Goal: Information Seeking & Learning: Understand process/instructions

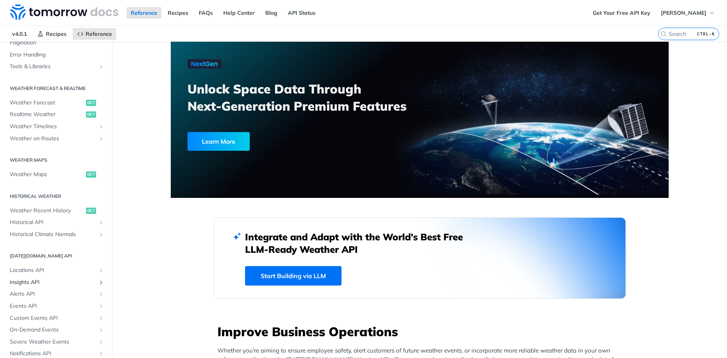
scroll to position [160, 0]
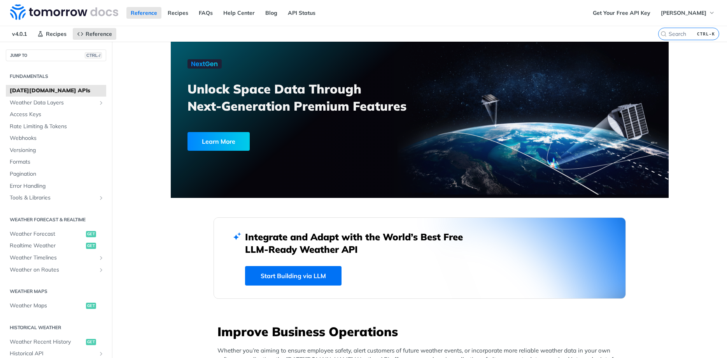
scroll to position [160, 0]
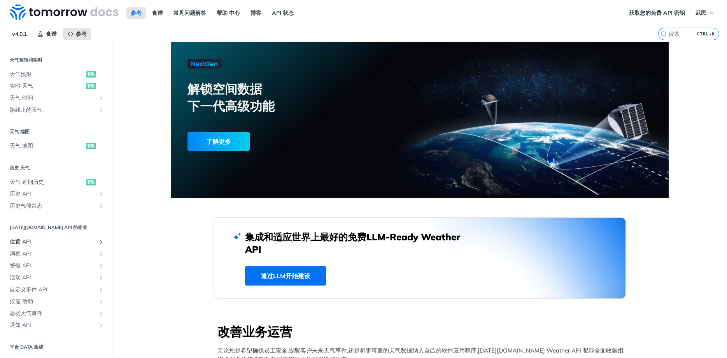
click at [99, 243] on icon "显示位置 API 的子页面" at bounding box center [101, 241] width 6 height 6
click at [52, 252] on span "列表 地点" at bounding box center [49, 254] width 70 height 8
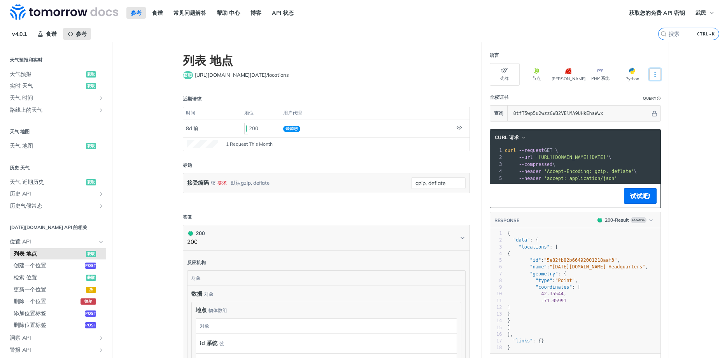
click at [652, 78] on button "更多语言" at bounding box center [655, 74] width 12 height 12
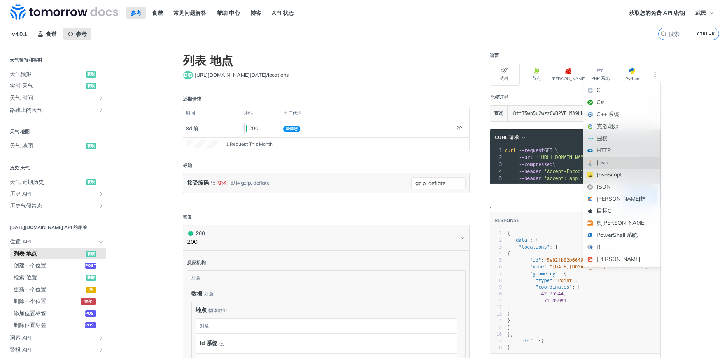
click at [615, 164] on div "Java" at bounding box center [622, 162] width 77 height 12
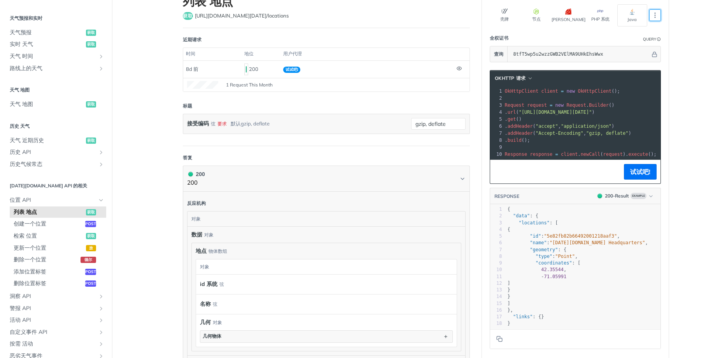
scroll to position [5, 0]
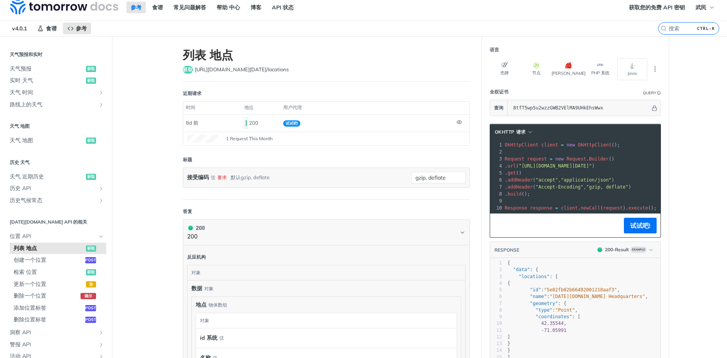
click at [593, 160] on span "Builder" at bounding box center [599, 158] width 20 height 5
drag, startPoint x: 594, startPoint y: 165, endPoint x: 656, endPoint y: 167, distance: 61.5
click at [592, 167] on span ""[URL][DOMAIN_NAME][DATE]"" at bounding box center [555, 165] width 73 height 5
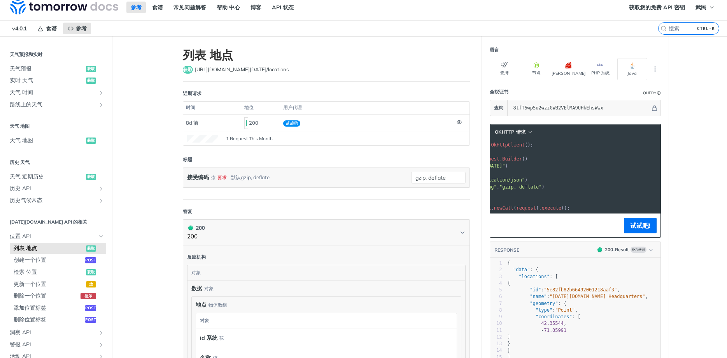
drag, startPoint x: 660, startPoint y: 167, endPoint x: 692, endPoint y: 167, distance: 31.5
click at [692, 167] on main "JUMP TO CTRL-/ Fundamentals Tomorrow.io APIs Weather Data Layers Core Probabili…" at bounding box center [363, 290] width 727 height 508
click at [614, 161] on pre "Request request = new Request . Builder ()" at bounding box center [539, 158] width 244 height 7
drag, startPoint x: 599, startPoint y: 166, endPoint x: 556, endPoint y: 165, distance: 43.2
click at [505, 165] on span ""[URL][DOMAIN_NAME][DATE]"" at bounding box center [468, 165] width 73 height 5
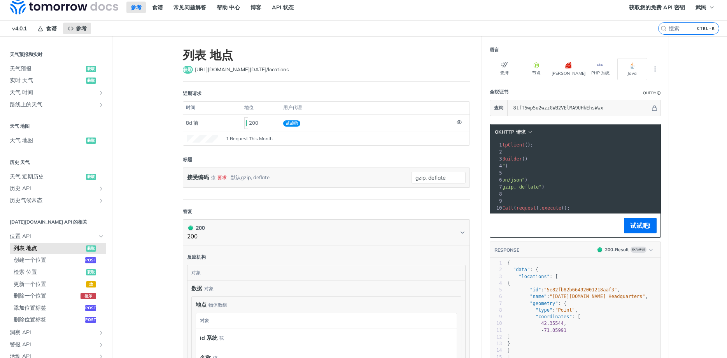
drag, startPoint x: 569, startPoint y: 165, endPoint x: 515, endPoint y: 160, distance: 54.7
click at [514, 160] on div "1 OkHttpClient client = new OkHttpClient (); 2 ​ 3 Request request = new Reques…" at bounding box center [539, 176] width 244 height 70
click at [551, 168] on pre ". url ( "https://api.tomorrow.io/v4/locations?apikey=8tfT5wp5u2wzzGWB2VElMA9UHk…" at bounding box center [539, 165] width 244 height 7
drag, startPoint x: 548, startPoint y: 168, endPoint x: 510, endPoint y: 167, distance: 38.1
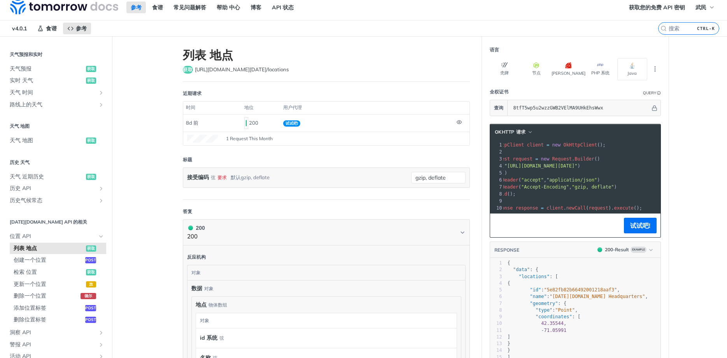
click at [489, 166] on section "OkHttp 请求 xxxxxxxxxx 10 1 OkHttpClient client = new OkHttpClient (); 2 ​ 3 Requ…" at bounding box center [575, 263] width 187 height 294
drag, startPoint x: 547, startPoint y: 168, endPoint x: 562, endPoint y: 168, distance: 15.2
click at [548, 168] on span ""[URL][DOMAIN_NAME][DATE]"" at bounding box center [555, 165] width 73 height 5
drag, startPoint x: 595, startPoint y: 167, endPoint x: 629, endPoint y: 169, distance: 34.3
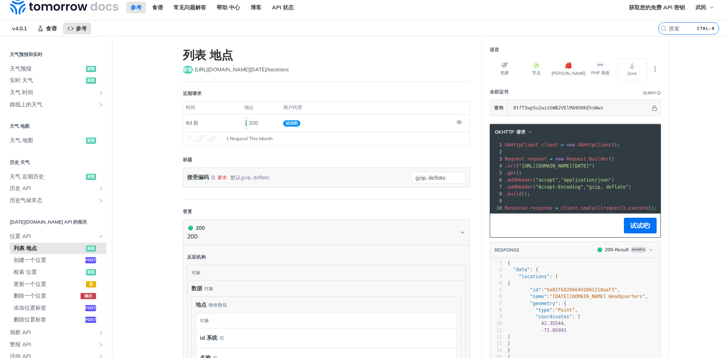
click at [629, 169] on pre ". url ( "https://api.tomorrow.io/v4/locations?apikey=8tfT5wp5u2wzzGWB2VElMA9UHk…" at bounding box center [625, 165] width 244 height 7
click at [592, 166] on span ""[URL][DOMAIN_NAME][DATE]"" at bounding box center [555, 165] width 73 height 5
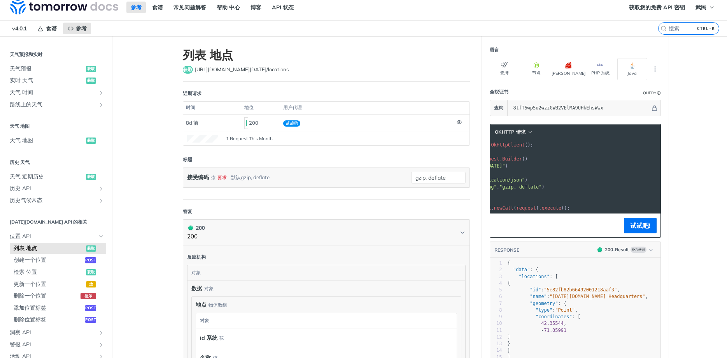
scroll to position [0, 87]
drag, startPoint x: 612, startPoint y: 168, endPoint x: 673, endPoint y: 167, distance: 61.5
click at [679, 167] on main "JUMP TO CTRL-/ Fundamentals Tomorrow.io APIs Weather Data Layers Core Probabili…" at bounding box center [363, 290] width 727 height 508
click at [505, 164] on span ""[URL][DOMAIN_NAME][DATE]"" at bounding box center [468, 165] width 73 height 5
drag, startPoint x: 558, startPoint y: 165, endPoint x: 532, endPoint y: 165, distance: 25.7
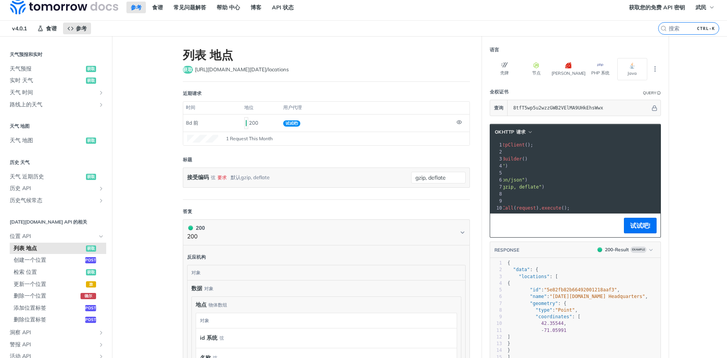
click at [505, 165] on span ""[URL][DOMAIN_NAME][DATE]"" at bounding box center [468, 165] width 73 height 5
click at [578, 174] on pre ". get ()" at bounding box center [608, 172] width 244 height 7
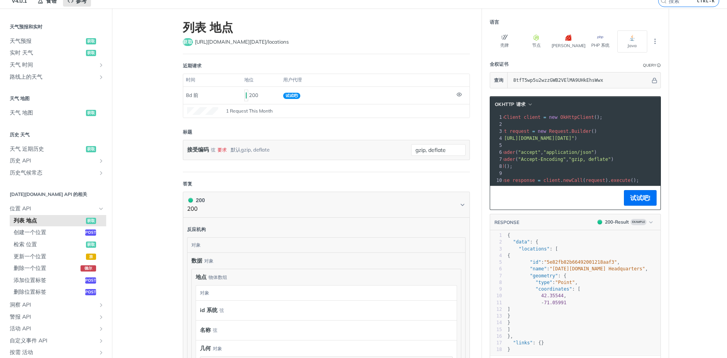
scroll to position [52, 0]
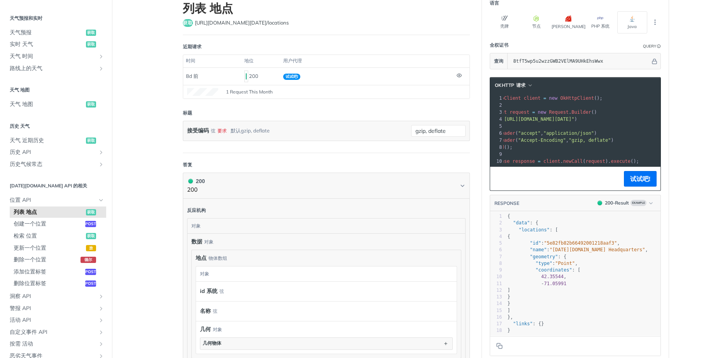
click at [590, 136] on pre ". addHeader ( "accept" , "application/json" )" at bounding box center [608, 133] width 244 height 7
click at [592, 117] on span ""[URL][DOMAIN_NAME][DATE]"" at bounding box center [555, 118] width 73 height 5
drag, startPoint x: 531, startPoint y: 119, endPoint x: 642, endPoint y: 121, distance: 110.9
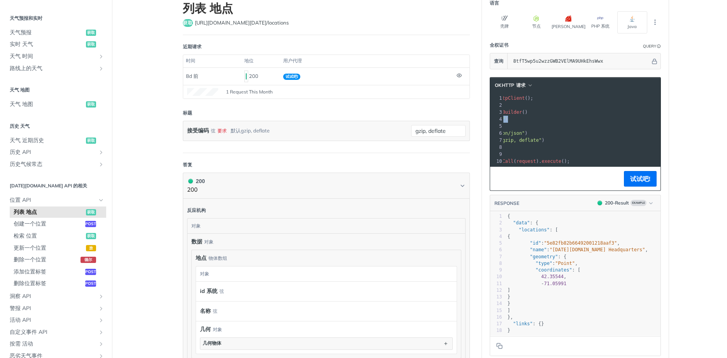
click at [505, 118] on span ""[URL][DOMAIN_NAME][DATE]"" at bounding box center [468, 118] width 73 height 5
copy span "https://api.tomorrow.io/v4/locations?apikey=8tfT5wp5u2wzzGWB2VElMA9UHkEhsWwx"
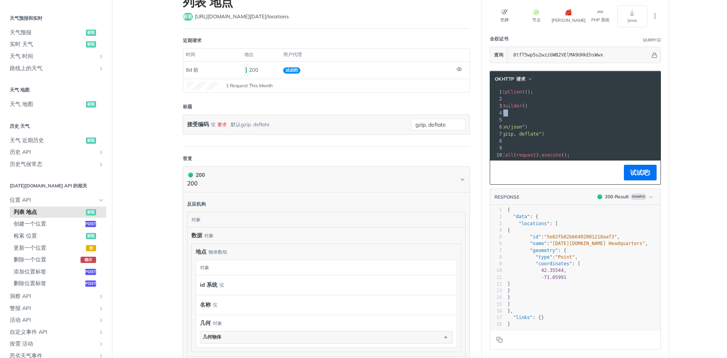
scroll to position [5, 0]
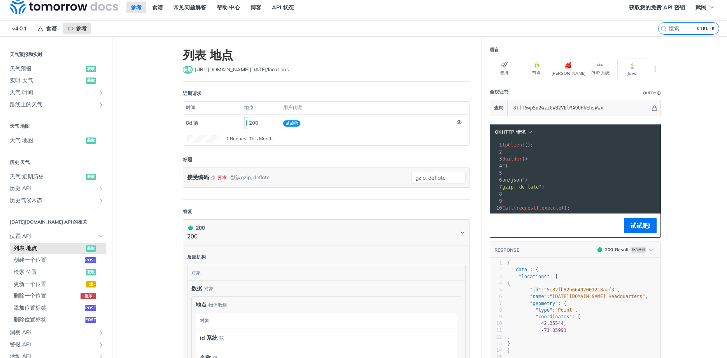
click at [505, 167] on span ""[URL][DOMAIN_NAME][DATE]"" at bounding box center [468, 165] width 73 height 5
drag, startPoint x: 566, startPoint y: 164, endPoint x: 521, endPoint y: 158, distance: 45.1
click at [521, 158] on div "1 OkHttpClient client = new OkHttpClient (); 2 ​ 3 Request request = new Reques…" at bounding box center [539, 176] width 244 height 70
click at [505, 163] on span ""[URL][DOMAIN_NAME][DATE]"" at bounding box center [468, 165] width 73 height 5
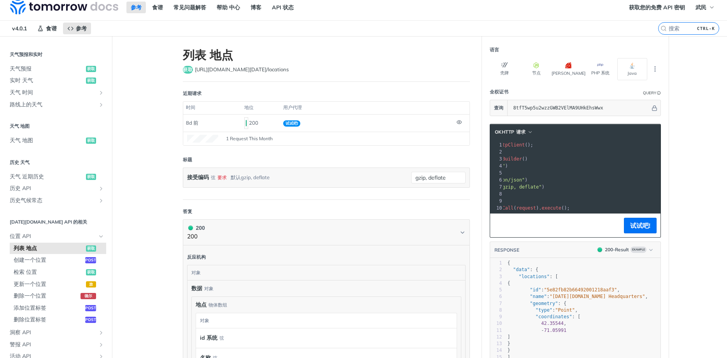
scroll to position [0, 0]
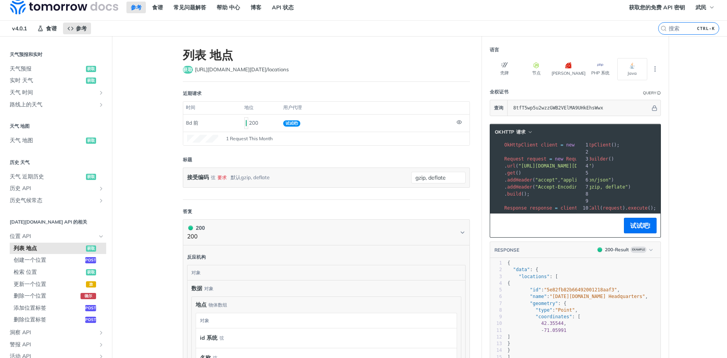
drag, startPoint x: 526, startPoint y: 163, endPoint x: 486, endPoint y: 160, distance: 40.6
click at [486, 160] on section "OkHttp 请求 xxxxxxxxxx 10 1 OkHttpClient client = new OkHttpClient (); 2 ​ 3 Requ…" at bounding box center [575, 263] width 187 height 294
click at [550, 165] on span ""[URL][DOMAIN_NAME][DATE]"" at bounding box center [555, 165] width 73 height 5
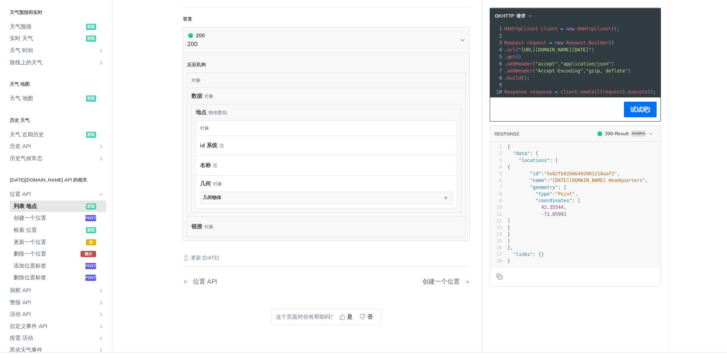
scroll to position [192, 0]
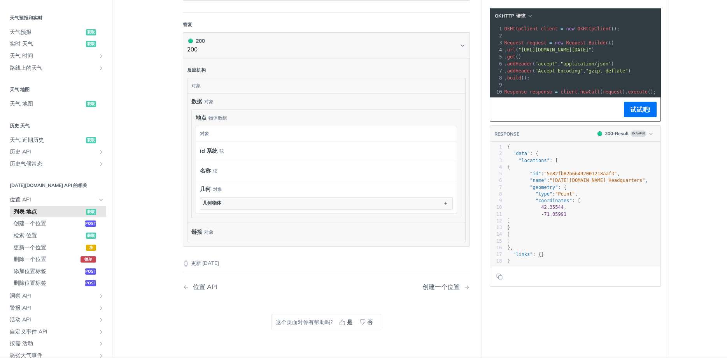
click at [574, 56] on pre ". get ()" at bounding box center [625, 56] width 244 height 7
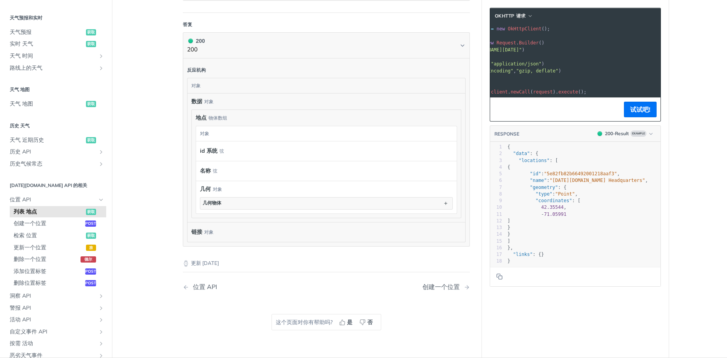
drag, startPoint x: 575, startPoint y: 52, endPoint x: 665, endPoint y: 49, distance: 89.5
click at [665, 49] on section "OkHttp 请求 xxxxxxxxxx 10 1 OkHttpClient client = new OkHttpClient (); 2 ​ 3 Requ…" at bounding box center [575, 147] width 187 height 294
click at [522, 49] on span ""[URL][DOMAIN_NAME][DATE]"" at bounding box center [485, 49] width 73 height 5
click at [522, 51] on span ""[URL][DOMAIN_NAME][DATE]"" at bounding box center [485, 49] width 73 height 5
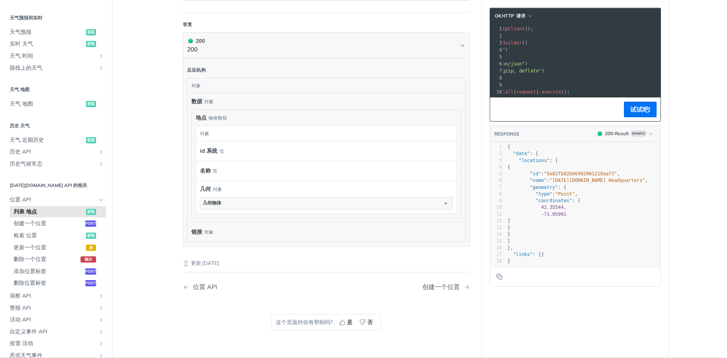
scroll to position [0, 18]
drag, startPoint x: 550, startPoint y: 50, endPoint x: 585, endPoint y: 56, distance: 35.6
click at [603, 54] on div "1 OkHttpClient client = new OkHttpClient (); 2 ​ 3 Request request = new Reques…" at bounding box center [608, 60] width 244 height 70
click at [580, 62] on span ""application/json"" at bounding box center [568, 63] width 51 height 5
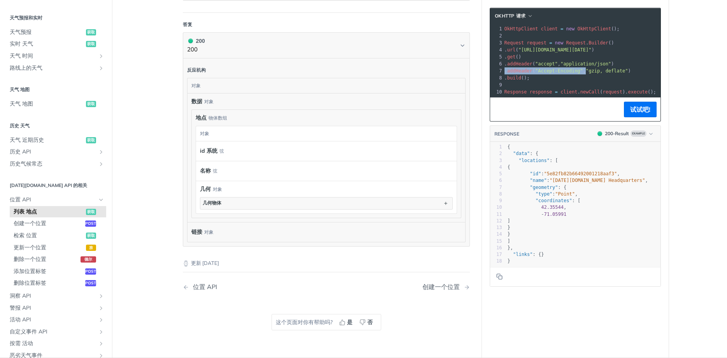
drag, startPoint x: 556, startPoint y: 69, endPoint x: 475, endPoint y: 72, distance: 80.2
click at [475, 72] on div "列表 地点 获取 https://api.tomorrow.io/v4 /locations 近期请求 时间 地位 用户代理 8d 前 200 试试吧! 1 …" at bounding box center [420, 103] width 498 height 508
click at [531, 63] on span "addHeader" at bounding box center [519, 63] width 25 height 5
click at [535, 54] on pre ". get ()" at bounding box center [625, 56] width 244 height 7
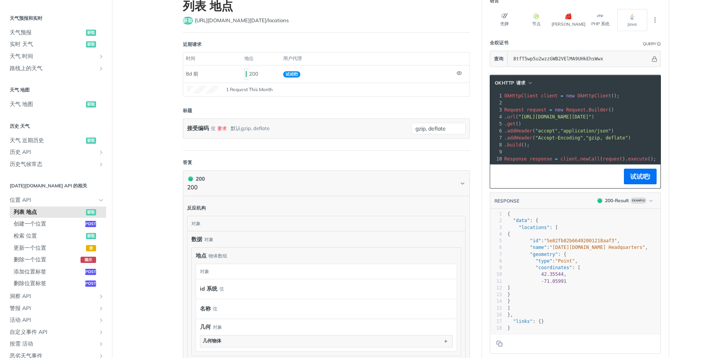
scroll to position [52, 0]
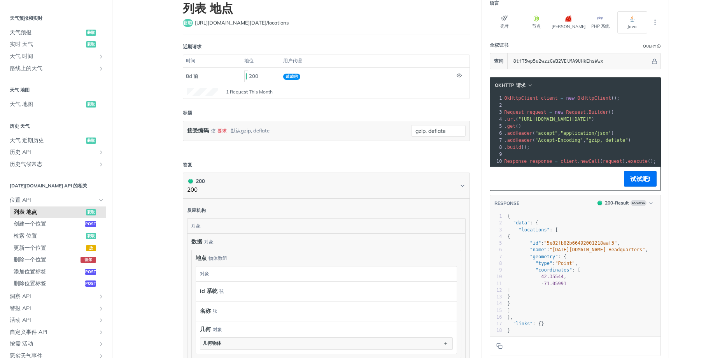
click at [546, 162] on span "response" at bounding box center [541, 160] width 23 height 5
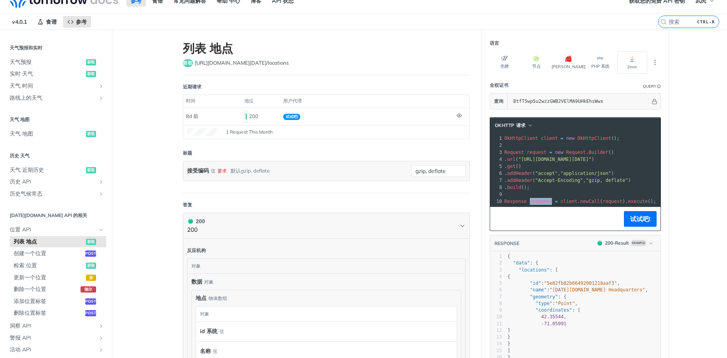
scroll to position [0, 0]
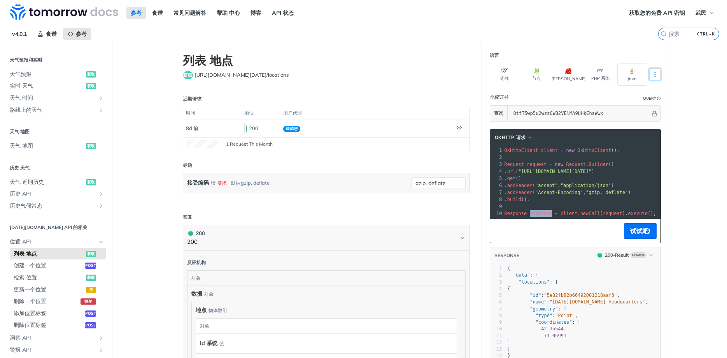
click at [657, 75] on icon "More ellipsis" at bounding box center [655, 74] width 7 height 7
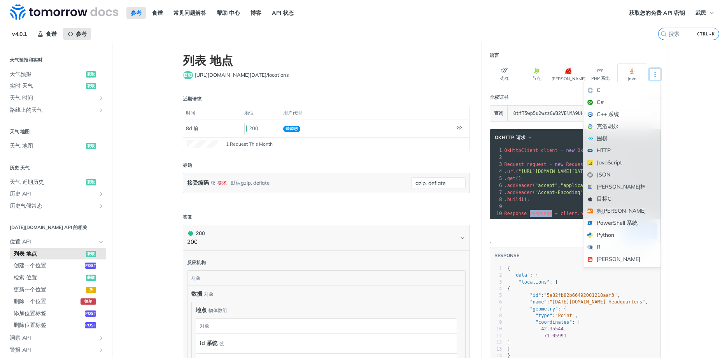
click at [657, 75] on icon "More ellipsis" at bounding box center [655, 74] width 7 height 7
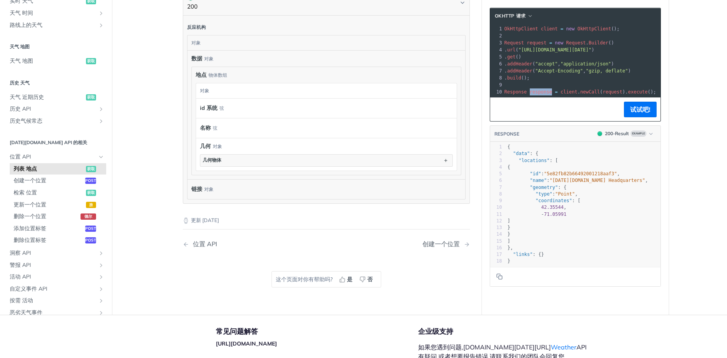
scroll to position [233, 0]
click at [652, 130] on button "200 - Result Example" at bounding box center [625, 134] width 63 height 8
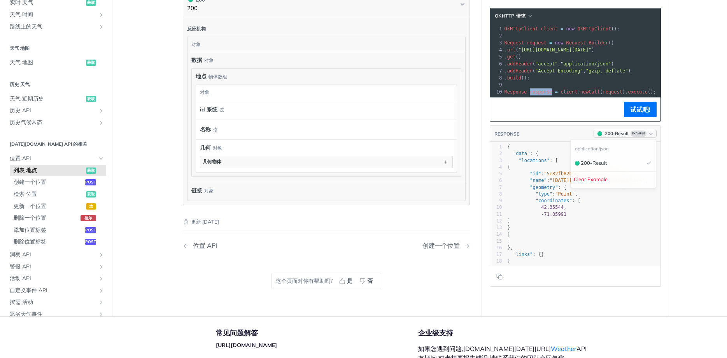
click at [652, 130] on button "200 - Result Example" at bounding box center [625, 134] width 63 height 8
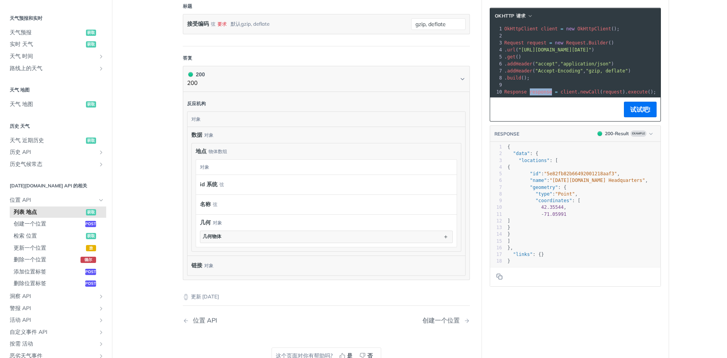
scroll to position [93, 0]
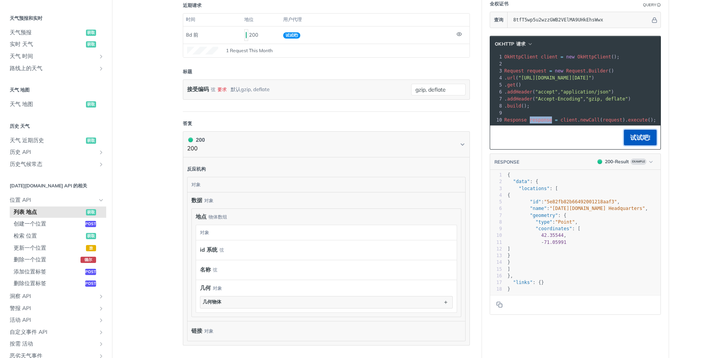
click at [637, 134] on button "试试吧!" at bounding box center [640, 138] width 33 height 16
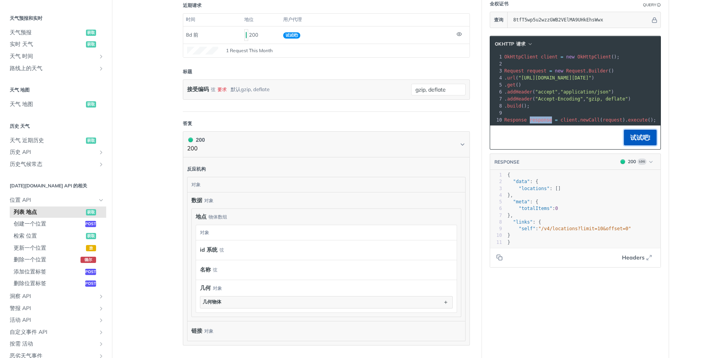
click at [645, 137] on button "试试吧!" at bounding box center [640, 138] width 33 height 16
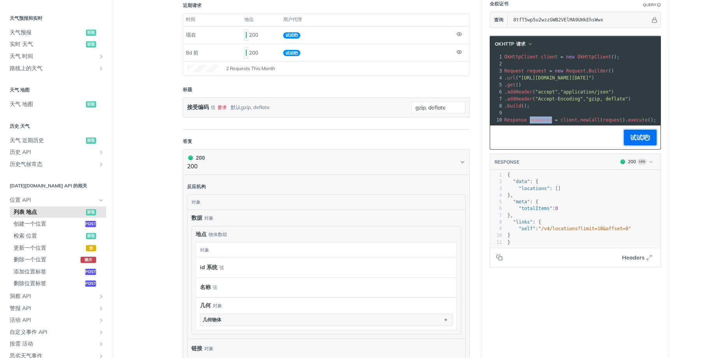
click at [645, 137] on button "试试吧!" at bounding box center [640, 138] width 33 height 16
click at [101, 153] on icon "显示历史 API 的子页面" at bounding box center [101, 152] width 6 height 6
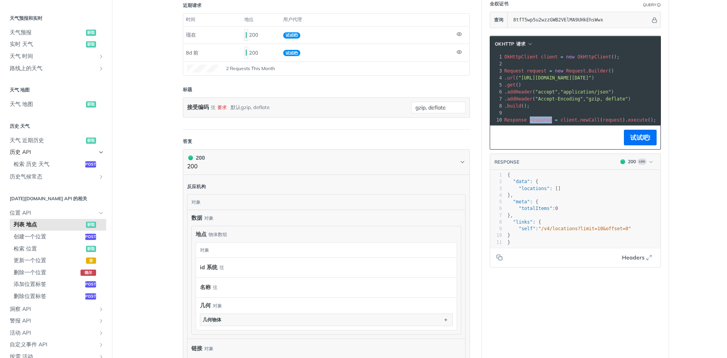
click at [101, 153] on icon "隐藏历史 API 的子页面" at bounding box center [101, 152] width 6 height 6
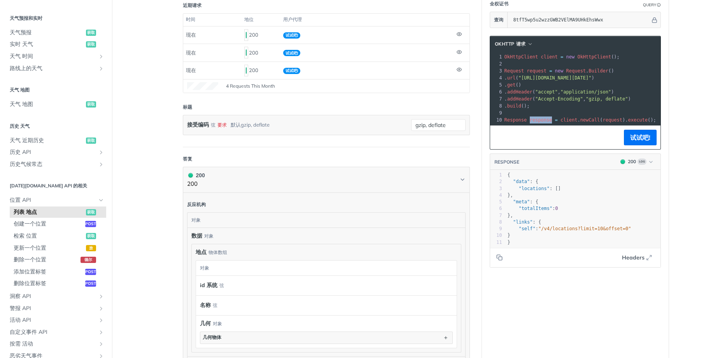
scroll to position [0, 0]
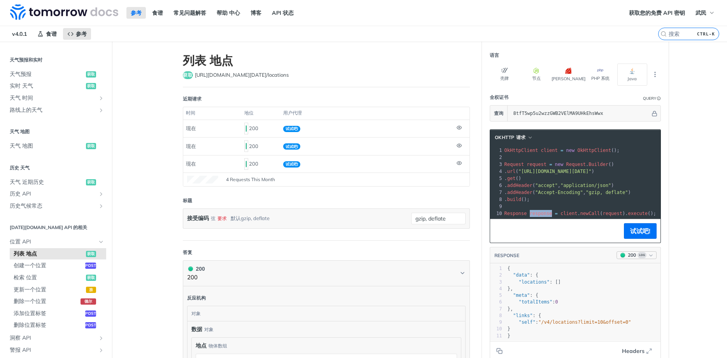
click at [649, 252] on icon "button" at bounding box center [651, 255] width 6 height 6
click at [637, 237] on button "试试吧!" at bounding box center [640, 231] width 33 height 16
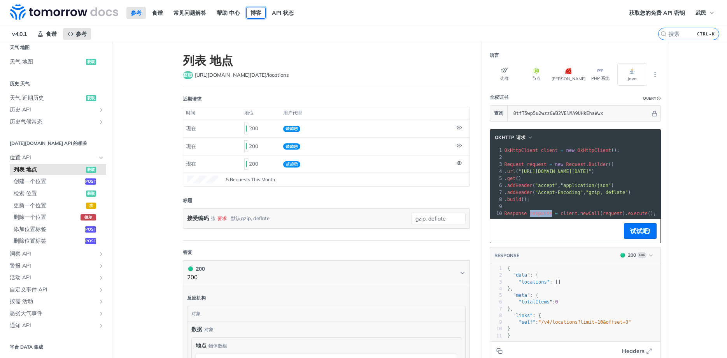
click at [250, 17] on link "博客" at bounding box center [255, 13] width 19 height 12
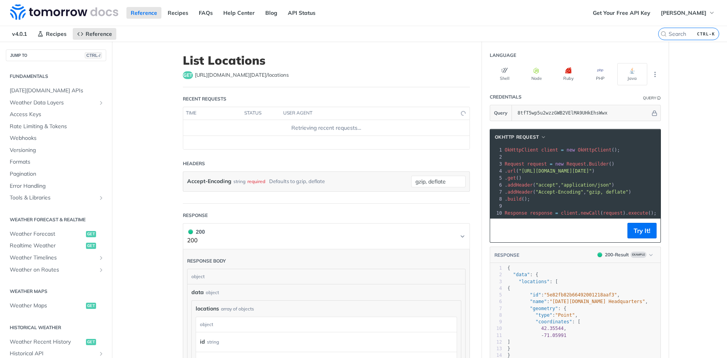
scroll to position [0, 0]
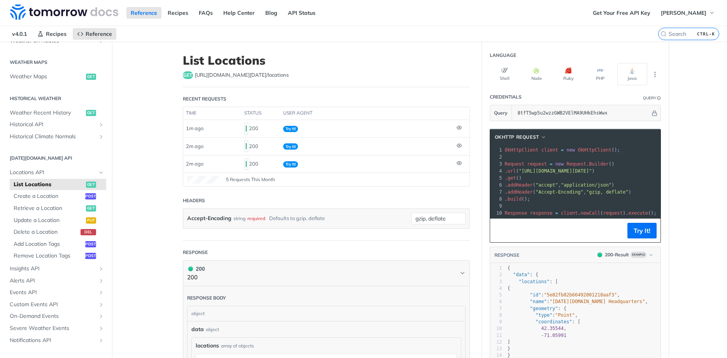
click at [592, 172] on span ""[URL][DOMAIN_NAME][DATE]"" at bounding box center [555, 170] width 73 height 5
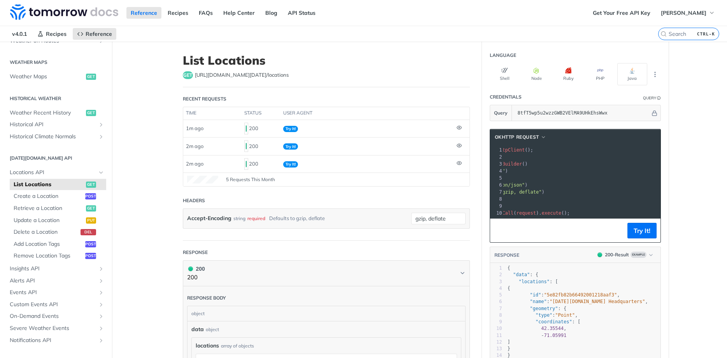
drag, startPoint x: 622, startPoint y: 169, endPoint x: 566, endPoint y: 170, distance: 56.4
click at [505, 170] on span ""[URL][DOMAIN_NAME][DATE]"" at bounding box center [468, 170] width 73 height 5
click at [505, 172] on span ""[URL][DOMAIN_NAME][DATE]"" at bounding box center [468, 170] width 73 height 5
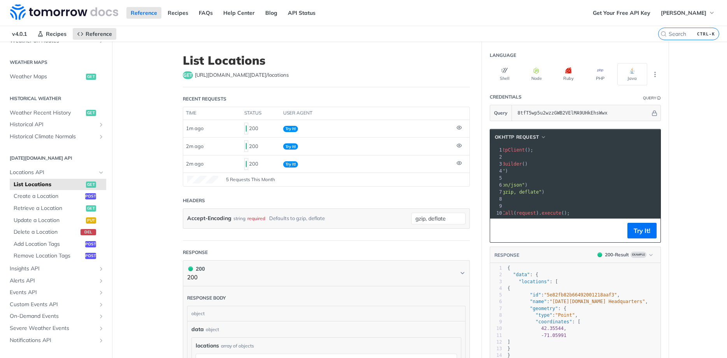
click at [620, 167] on pre "Request request = new Request . Builder ()" at bounding box center [539, 163] width 244 height 7
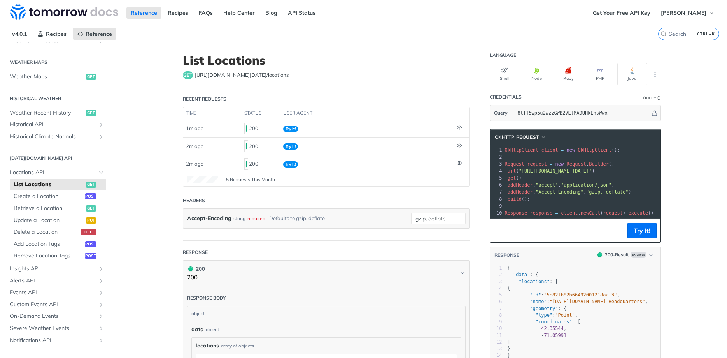
drag, startPoint x: 612, startPoint y: 172, endPoint x: 482, endPoint y: 161, distance: 129.6
click at [482, 161] on section "OkHttp Request xxxxxxxxxx 10 1 OkHttpClient client = new OkHttpClient (); 2 ​ 3…" at bounding box center [575, 268] width 187 height 294
click at [573, 165] on span "Request" at bounding box center [577, 163] width 20 height 5
click at [640, 229] on button "Try It!" at bounding box center [642, 231] width 29 height 16
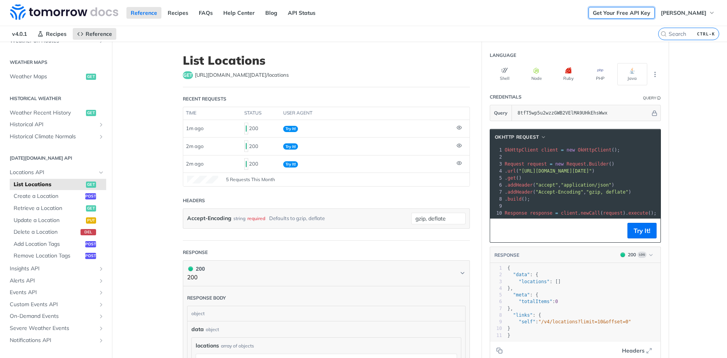
click at [645, 11] on link "Get Your Free API Key" at bounding box center [622, 13] width 66 height 12
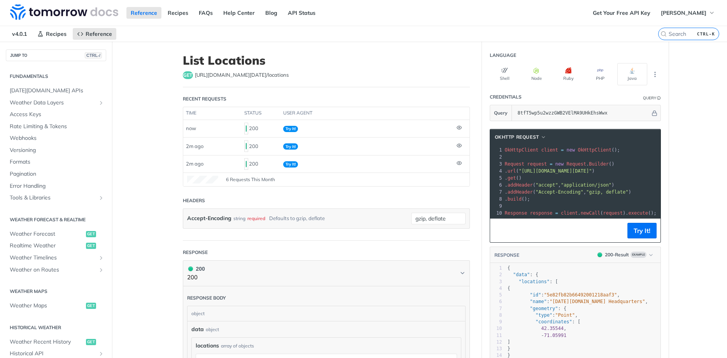
scroll to position [229, 0]
